Goal: Information Seeking & Learning: Learn about a topic

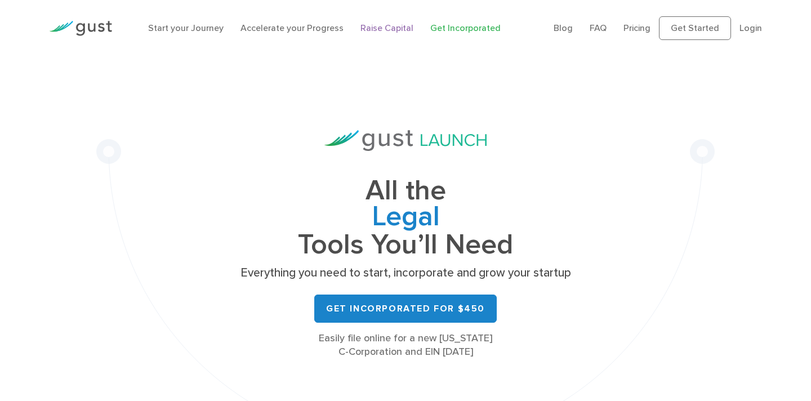
click at [382, 28] on link "Raise Capital" at bounding box center [386, 28] width 53 height 11
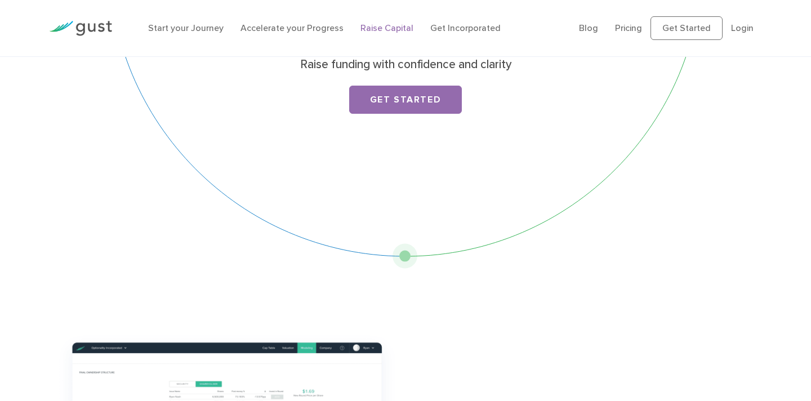
scroll to position [100, 0]
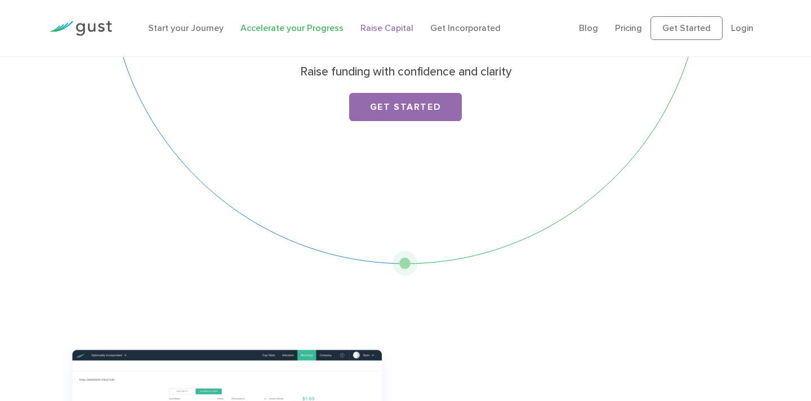
click at [278, 25] on link "Accelerate your Progress" at bounding box center [291, 28] width 103 height 11
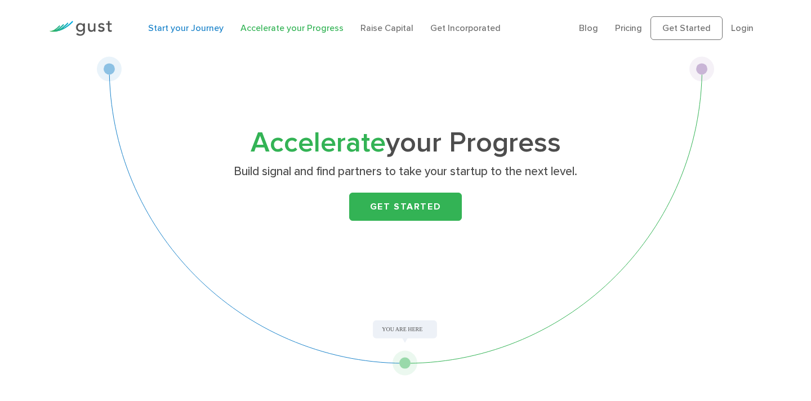
click at [218, 29] on link "Start your Journey" at bounding box center [185, 28] width 75 height 11
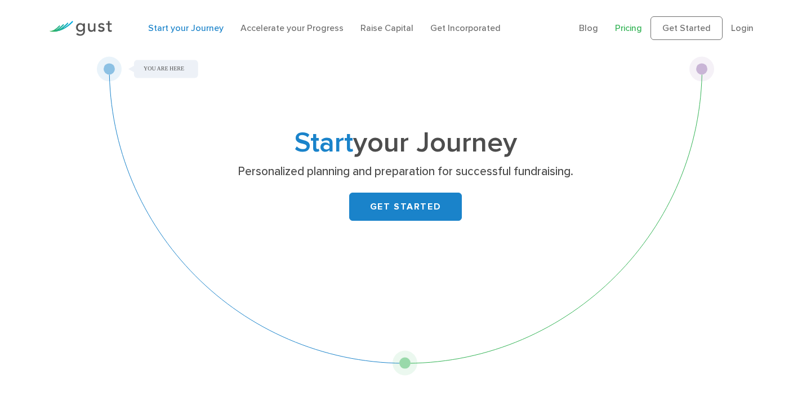
click at [634, 30] on link "Pricing" at bounding box center [628, 28] width 27 height 11
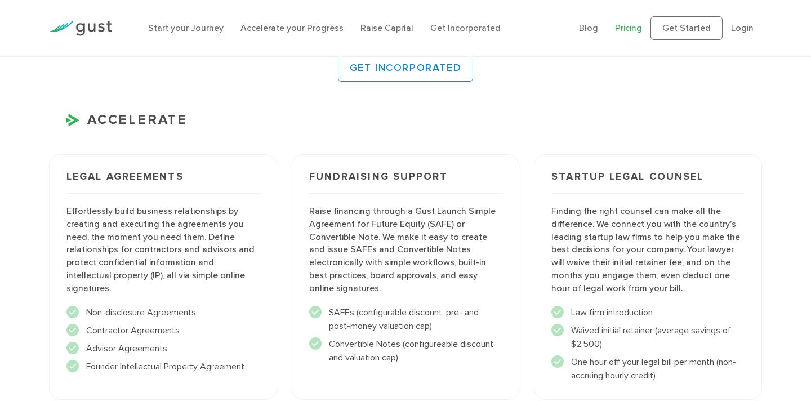
scroll to position [1114, 0]
